Goal: Task Accomplishment & Management: Complete application form

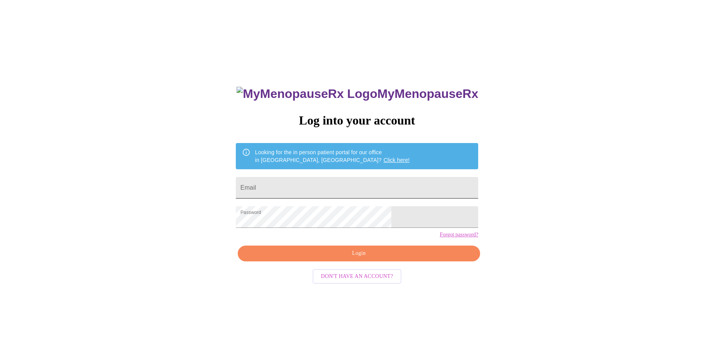
click at [348, 187] on input "Email" at bounding box center [357, 188] width 242 height 22
type input "rloebach@hotmail.com"
click at [339, 259] on span "Login" at bounding box center [359, 254] width 225 height 10
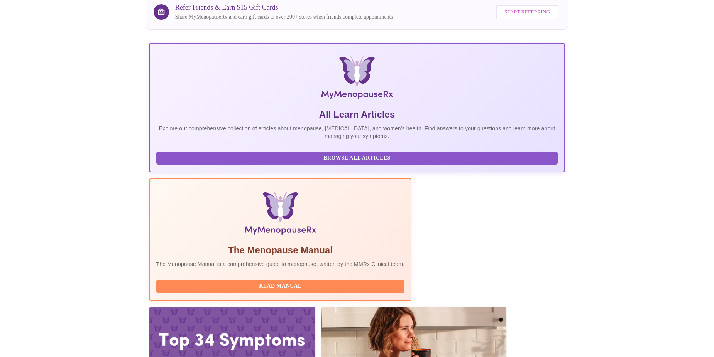
scroll to position [69, 0]
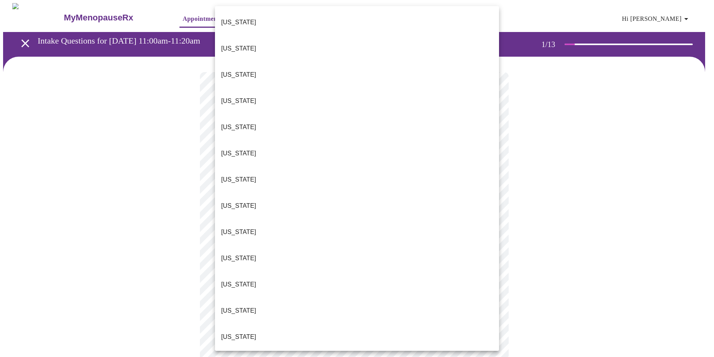
click at [255, 170] on body "MyMenopauseRx Appointments Messaging Labs Uploads Medications Community Refer a…" at bounding box center [357, 355] width 708 height 705
click at [241, 324] on li "Illinois" at bounding box center [357, 337] width 284 height 26
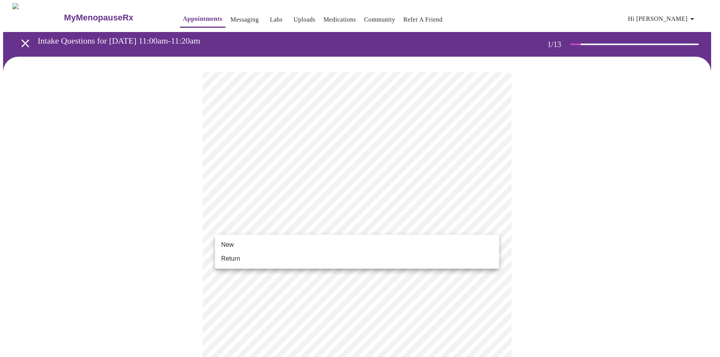
click at [240, 225] on body "MyMenopauseRx Appointments Messaging Labs Uploads Medications Community Refer a…" at bounding box center [360, 353] width 714 height 700
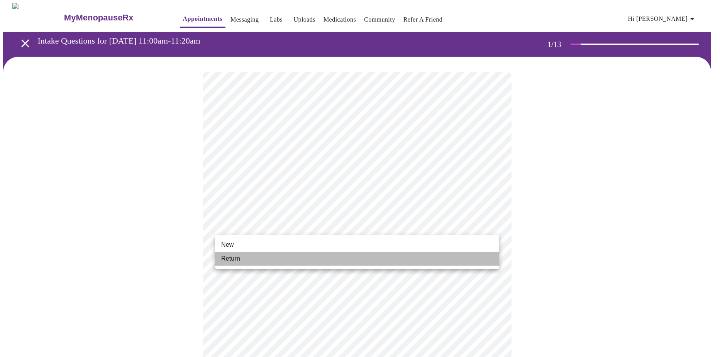
click at [239, 261] on span "Return" at bounding box center [230, 258] width 19 height 9
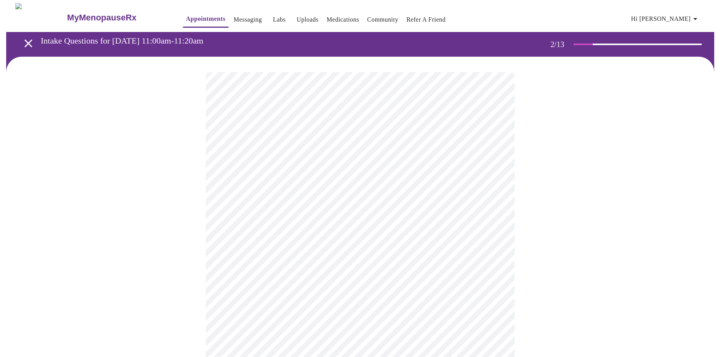
scroll to position [0, 0]
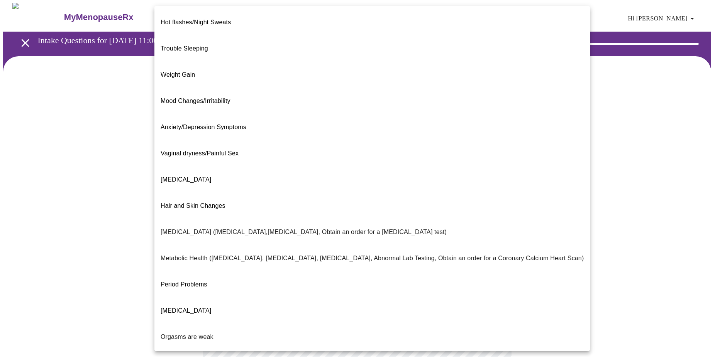
click at [283, 164] on body "MyMenopauseRx Appointments Messaging Labs Uploads Medications Community Refer a…" at bounding box center [360, 235] width 714 height 464
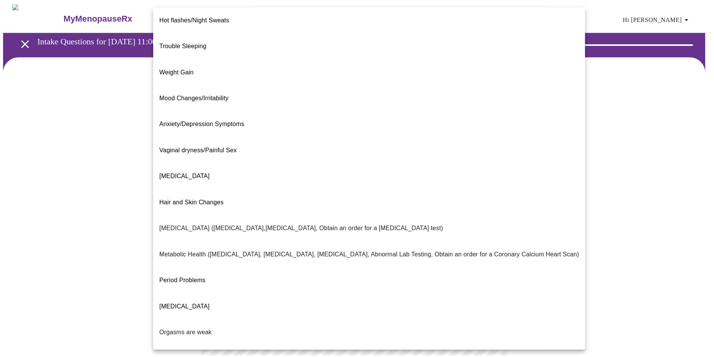
scroll to position [0, 0]
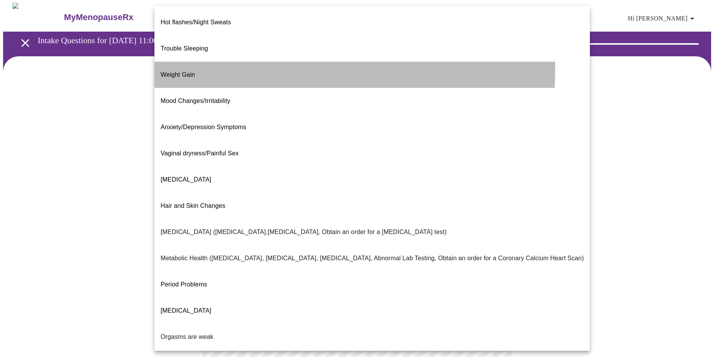
click at [182, 71] on span "Weight Gain" at bounding box center [178, 74] width 34 height 7
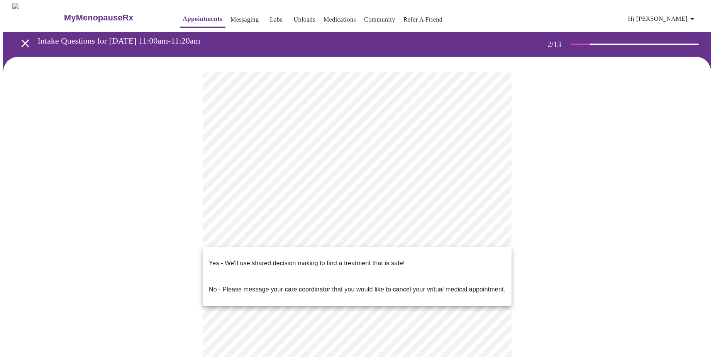
click at [276, 237] on body "MyMenopauseRx Appointments Messaging Labs Uploads Medications Community Refer a…" at bounding box center [360, 232] width 714 height 459
click at [270, 261] on p "Yes - We'll use shared decision making to find a treatment that is safe!" at bounding box center [307, 263] width 196 height 9
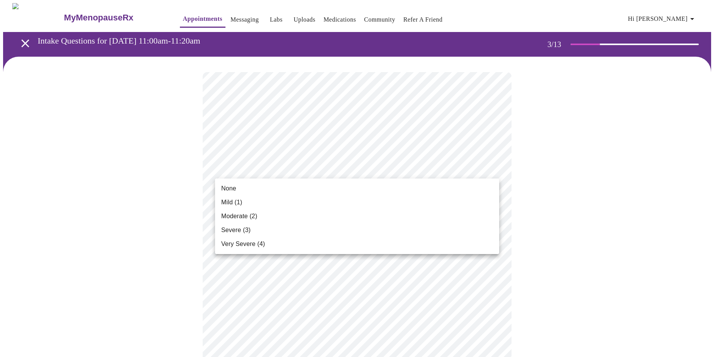
click at [339, 206] on li "Mild (1)" at bounding box center [357, 203] width 284 height 14
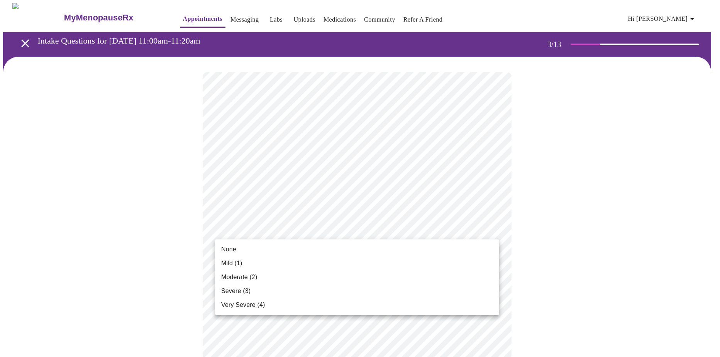
click at [328, 245] on li "None" at bounding box center [357, 250] width 284 height 14
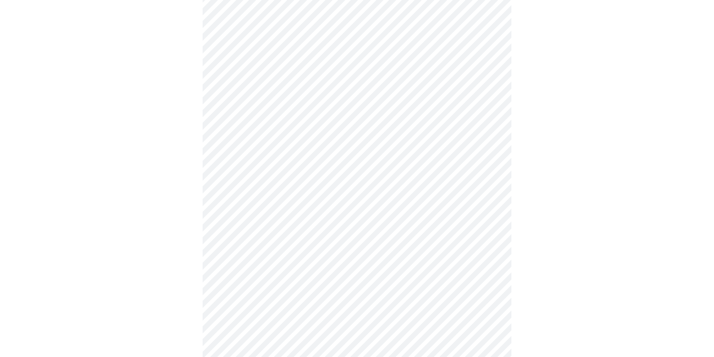
scroll to position [77, 0]
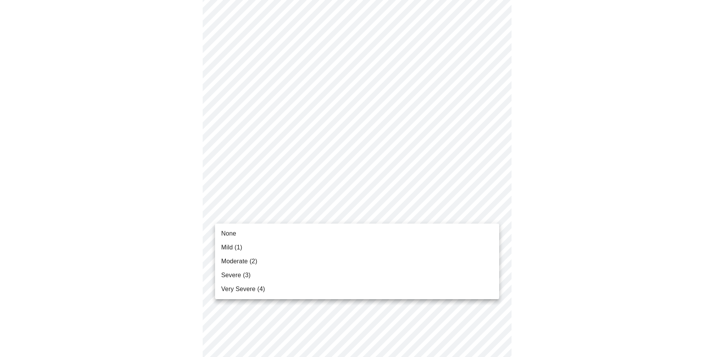
click at [309, 257] on li "Moderate (2)" at bounding box center [357, 262] width 284 height 14
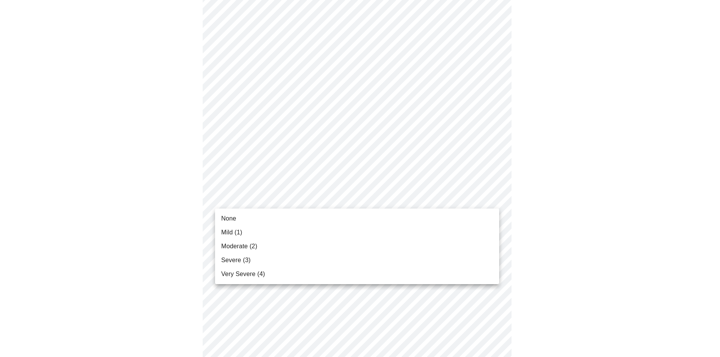
click at [308, 203] on body "MyMenopauseRx Appointments Messaging Labs Uploads Medications Community Refer a…" at bounding box center [360, 347] width 714 height 994
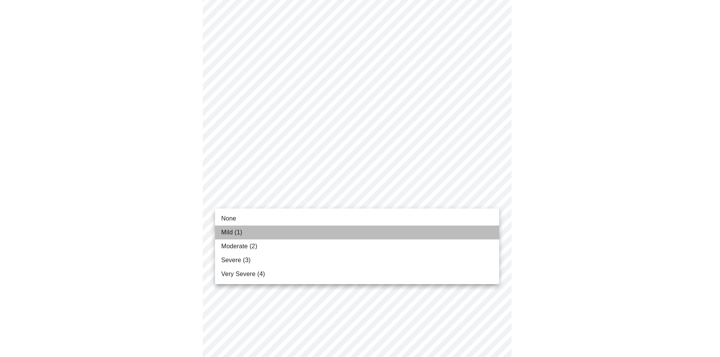
click at [288, 239] on li "Mild (1)" at bounding box center [357, 233] width 284 height 14
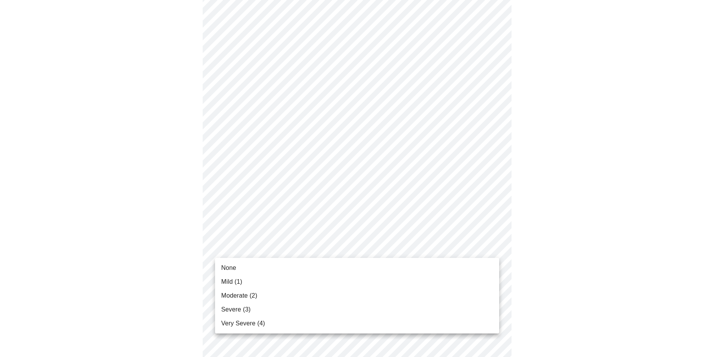
click at [286, 252] on body "MyMenopauseRx Appointments Messaging Labs Uploads Medications Community Refer a…" at bounding box center [360, 340] width 714 height 983
click at [262, 293] on li "Moderate (2)" at bounding box center [357, 296] width 284 height 14
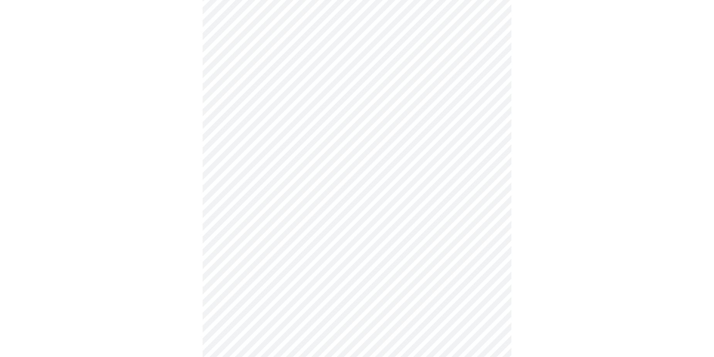
scroll to position [231, 0]
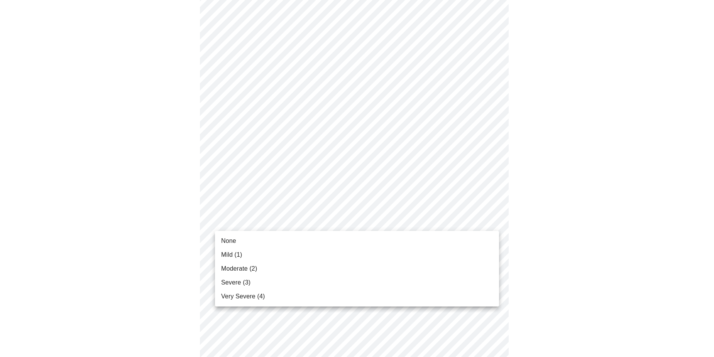
click at [273, 221] on body "MyMenopauseRx Appointments Messaging Labs Uploads Medications Community Refer a…" at bounding box center [357, 258] width 708 height 973
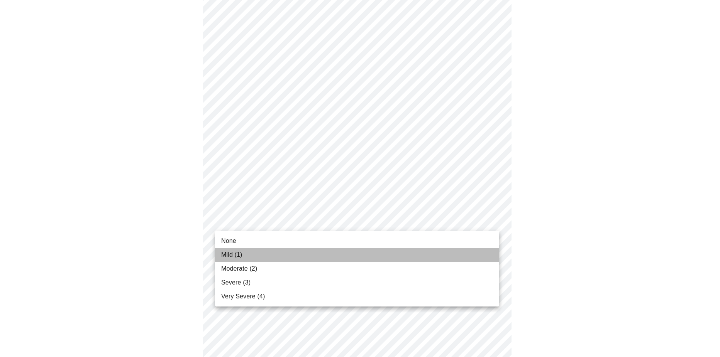
click at [262, 258] on li "Mild (1)" at bounding box center [357, 255] width 284 height 14
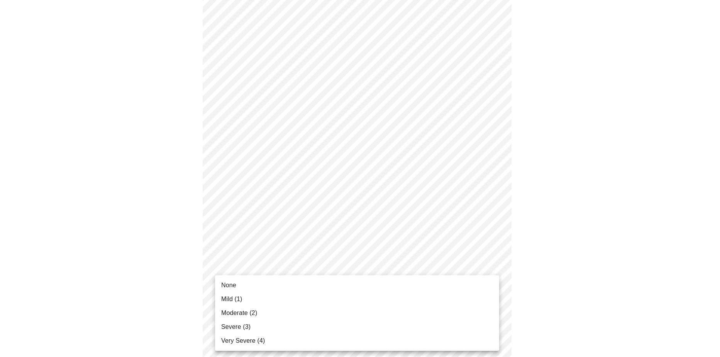
click at [261, 282] on body "MyMenopauseRx Appointments Messaging Labs Uploads Medications Community Refer a…" at bounding box center [360, 253] width 714 height 962
click at [254, 312] on span "Moderate (2)" at bounding box center [239, 313] width 36 height 9
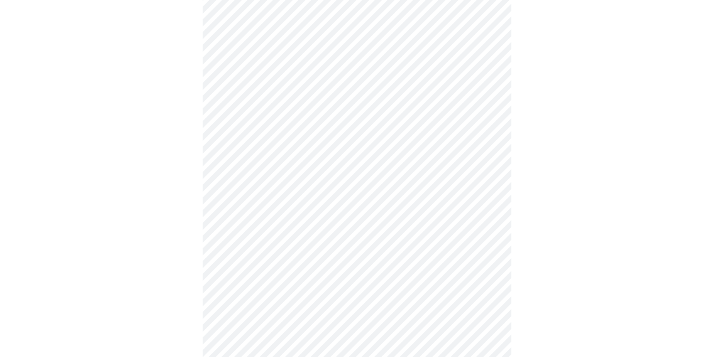
scroll to position [346, 0]
click at [269, 224] on body "MyMenopauseRx Appointments Messaging Labs Uploads Medications Community Refer a…" at bounding box center [360, 132] width 714 height 951
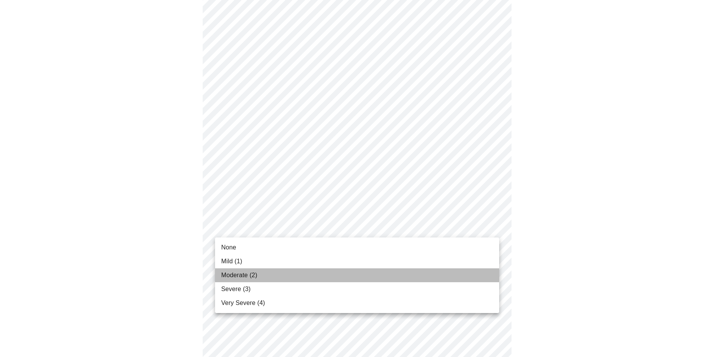
click at [245, 273] on span "Moderate (2)" at bounding box center [239, 275] width 36 height 9
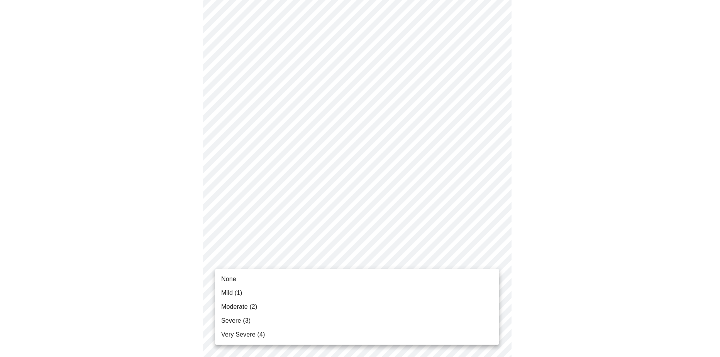
click at [259, 266] on body "MyMenopauseRx Appointments Messaging Labs Uploads Medications Community Refer a…" at bounding box center [360, 96] width 714 height 940
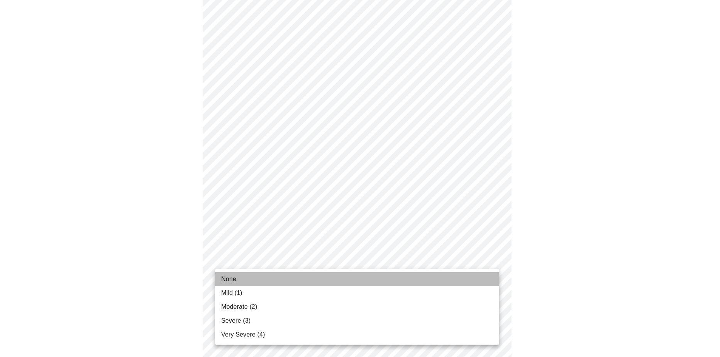
click at [255, 278] on li "None" at bounding box center [357, 279] width 284 height 14
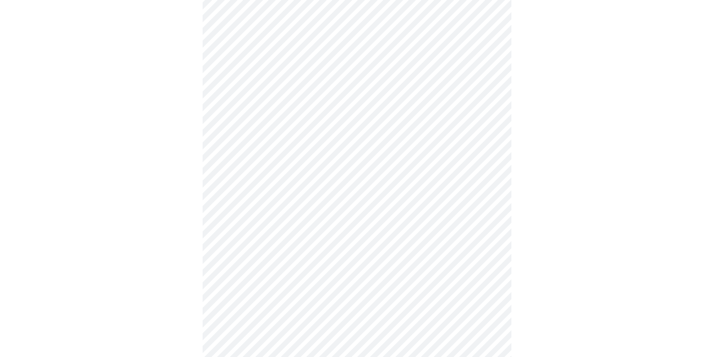
scroll to position [454, 0]
click at [259, 240] on body "MyMenopauseRx Appointments Messaging Labs Uploads Medications Community Refer a…" at bounding box center [360, 14] width 714 height 929
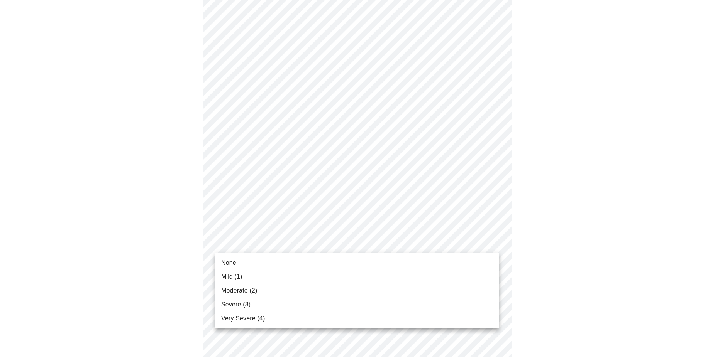
click at [245, 272] on li "Mild (1)" at bounding box center [357, 277] width 284 height 14
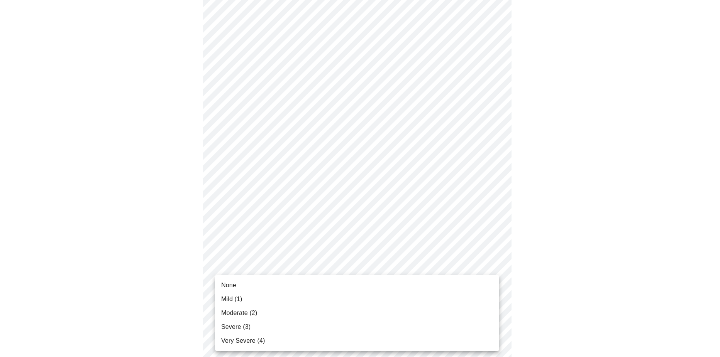
click at [247, 304] on body "MyMenopauseRx Appointments Messaging Labs Uploads Medications Community Refer a…" at bounding box center [360, 8] width 714 height 919
click at [248, 312] on span "Moderate (2)" at bounding box center [239, 313] width 36 height 9
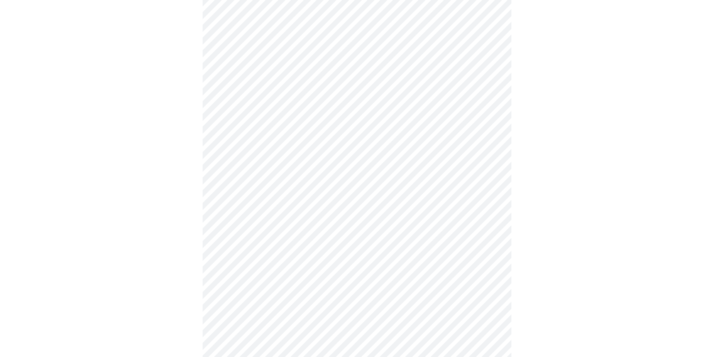
scroll to position [290, 0]
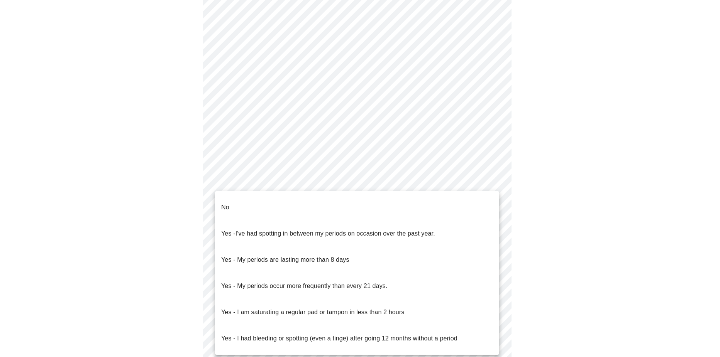
click at [261, 183] on body "MyMenopauseRx Appointments Messaging Labs Uploads Medications Community Refer a…" at bounding box center [360, 94] width 714 height 762
click at [255, 208] on li "No" at bounding box center [357, 208] width 284 height 26
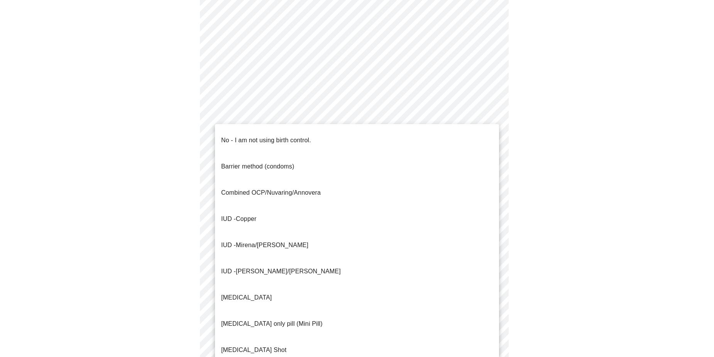
click at [255, 242] on body "MyMenopauseRx Appointments Messaging Labs Uploads Medications Community Refer a…" at bounding box center [357, 91] width 708 height 757
click at [263, 137] on p "No - I am not using birth control." at bounding box center [266, 140] width 90 height 9
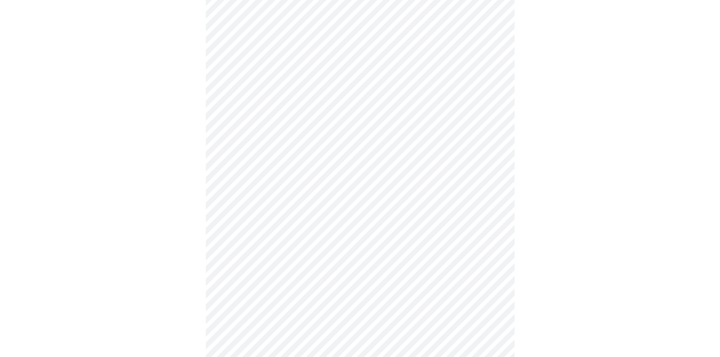
click at [261, 294] on body "MyMenopauseRx Appointments Messaging Labs Uploads Medications Community Refer a…" at bounding box center [360, 89] width 714 height 753
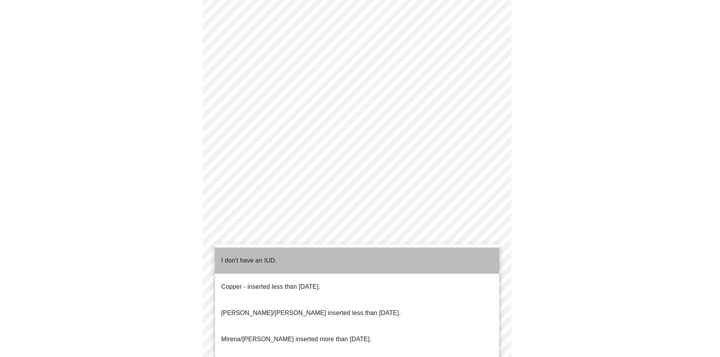
click at [269, 256] on p "I don't have an IUD." at bounding box center [249, 260] width 56 height 9
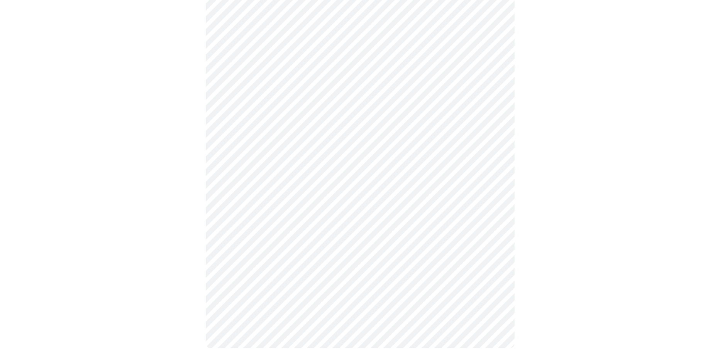
scroll to position [391, 0]
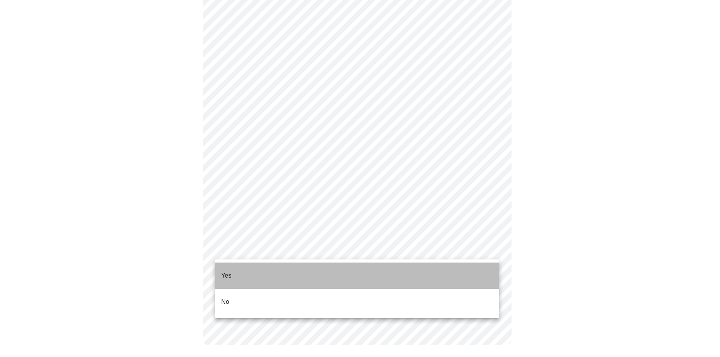
click at [264, 269] on li "Yes" at bounding box center [357, 276] width 284 height 26
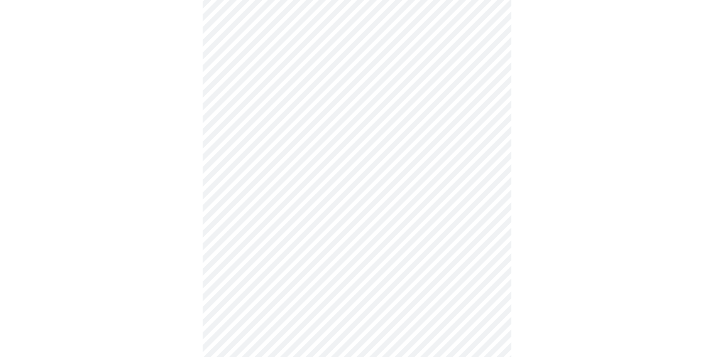
scroll to position [2044, 0]
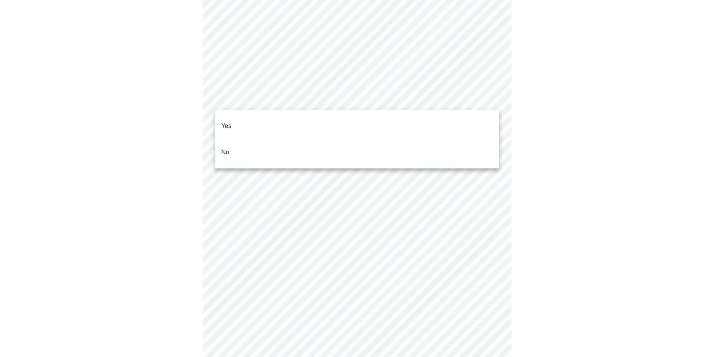
click at [294, 142] on li "No" at bounding box center [357, 152] width 284 height 26
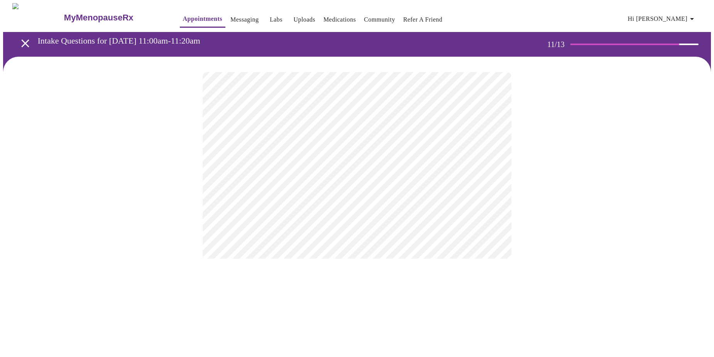
scroll to position [0, 0]
click at [190, 171] on div at bounding box center [360, 166] width 714 height 218
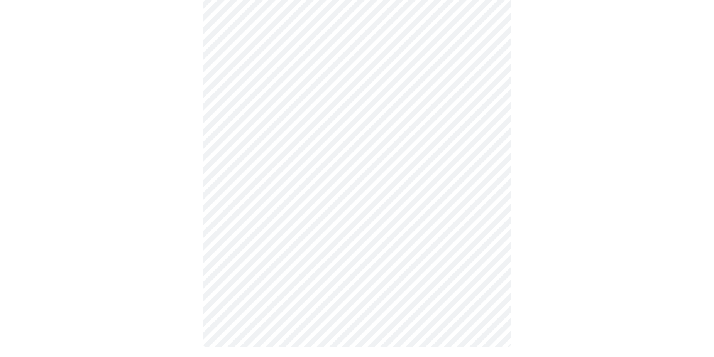
scroll to position [582, 0]
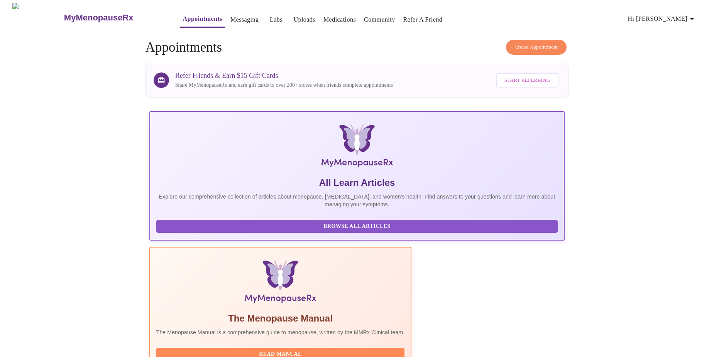
click at [293, 19] on link "Uploads" at bounding box center [304, 19] width 22 height 11
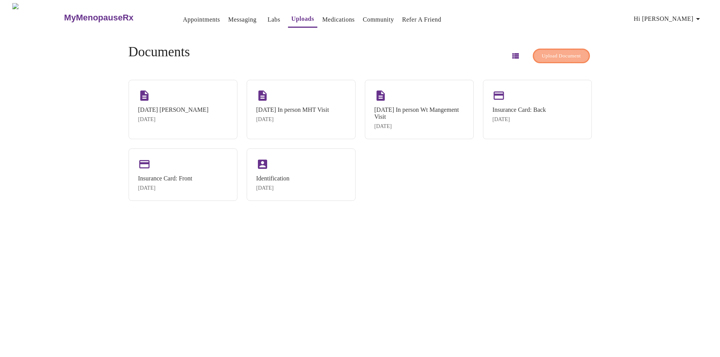
click at [541, 55] on span "Upload Document" at bounding box center [560, 56] width 39 height 9
